Goal: Information Seeking & Learning: Understand process/instructions

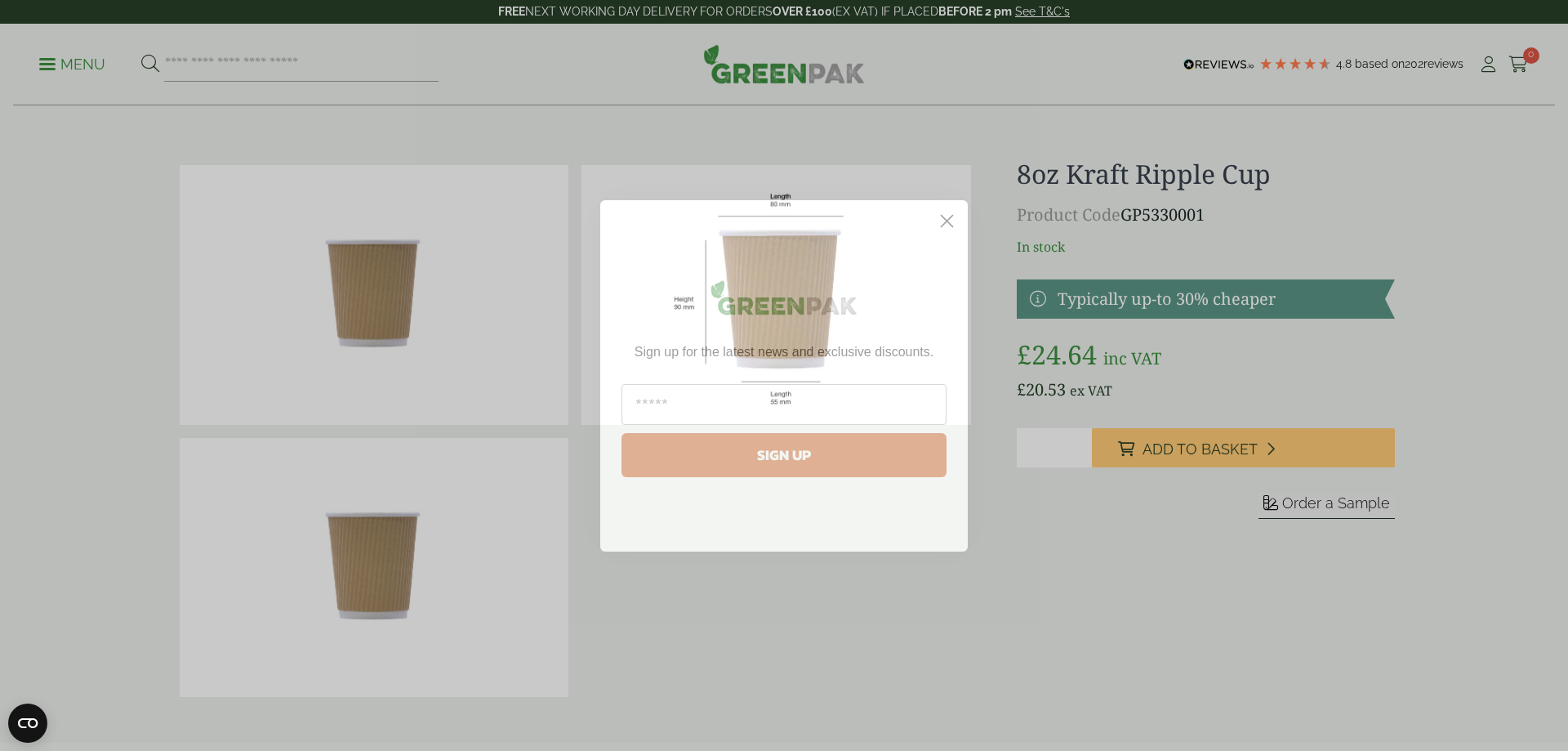
click at [943, 217] on circle "Close dialog" at bounding box center [947, 220] width 27 height 27
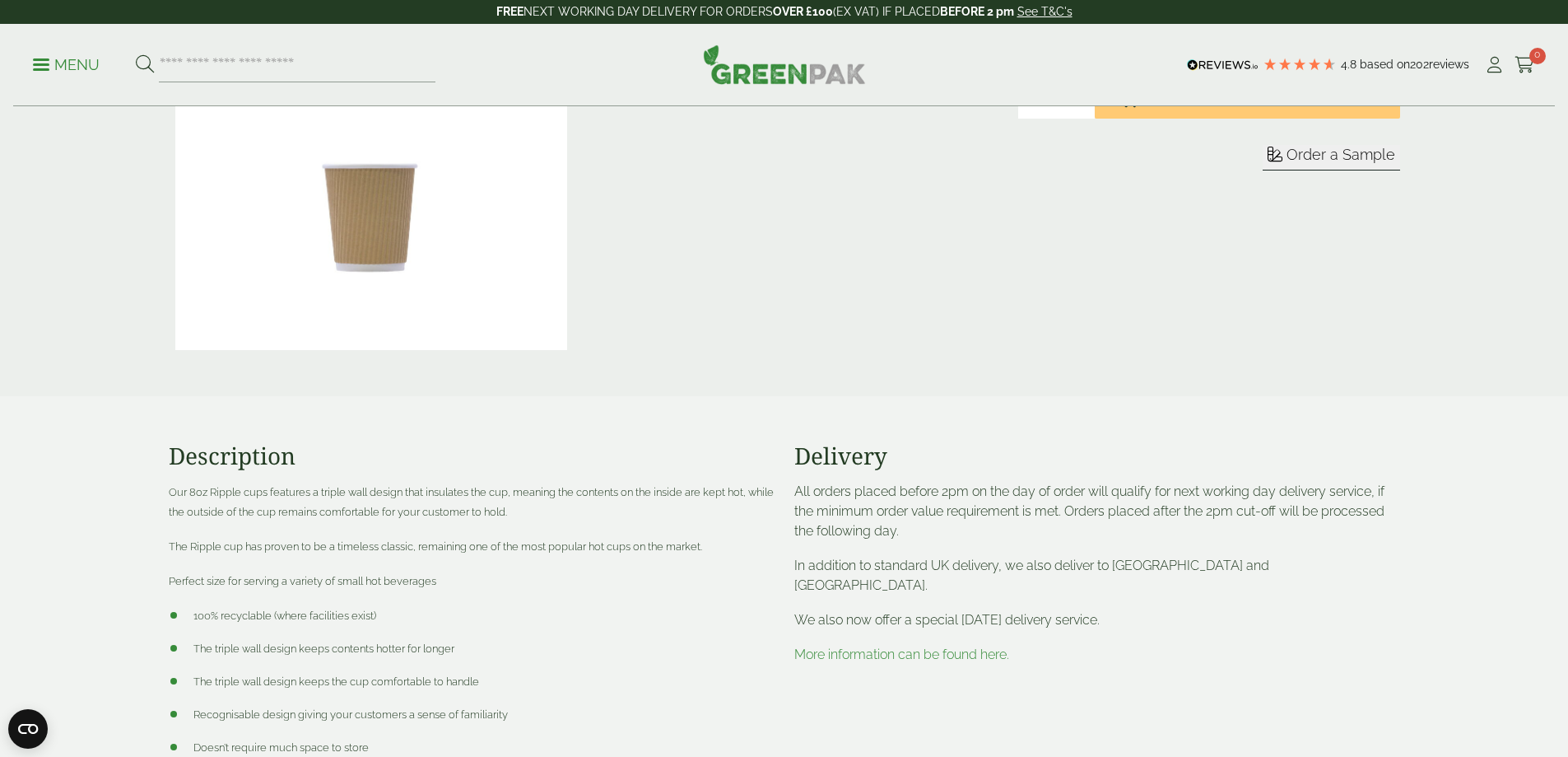
scroll to position [412, 0]
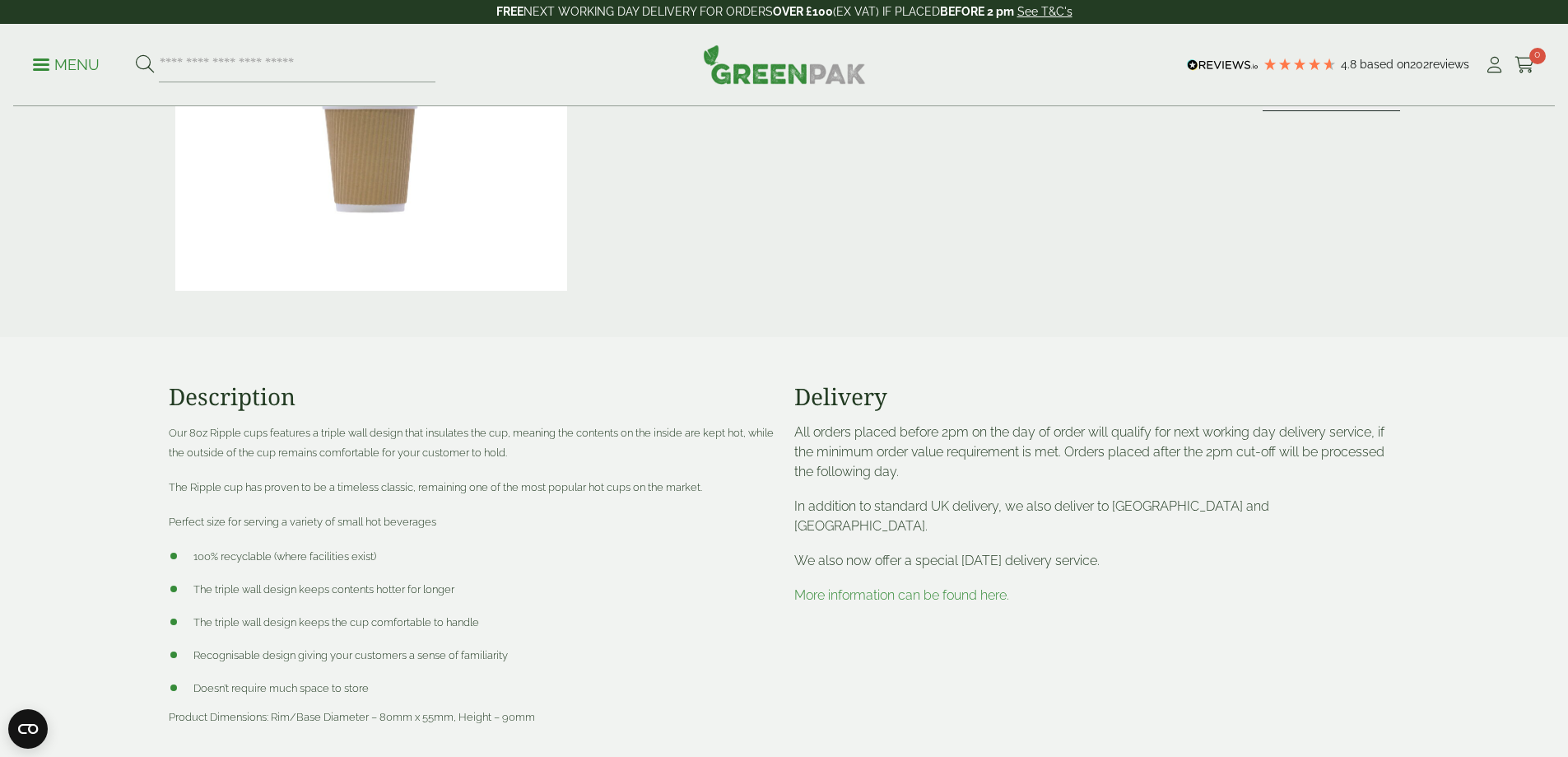
click at [1005, 603] on link "More information can be found here." at bounding box center [901, 594] width 215 height 15
